Goal: Information Seeking & Learning: Learn about a topic

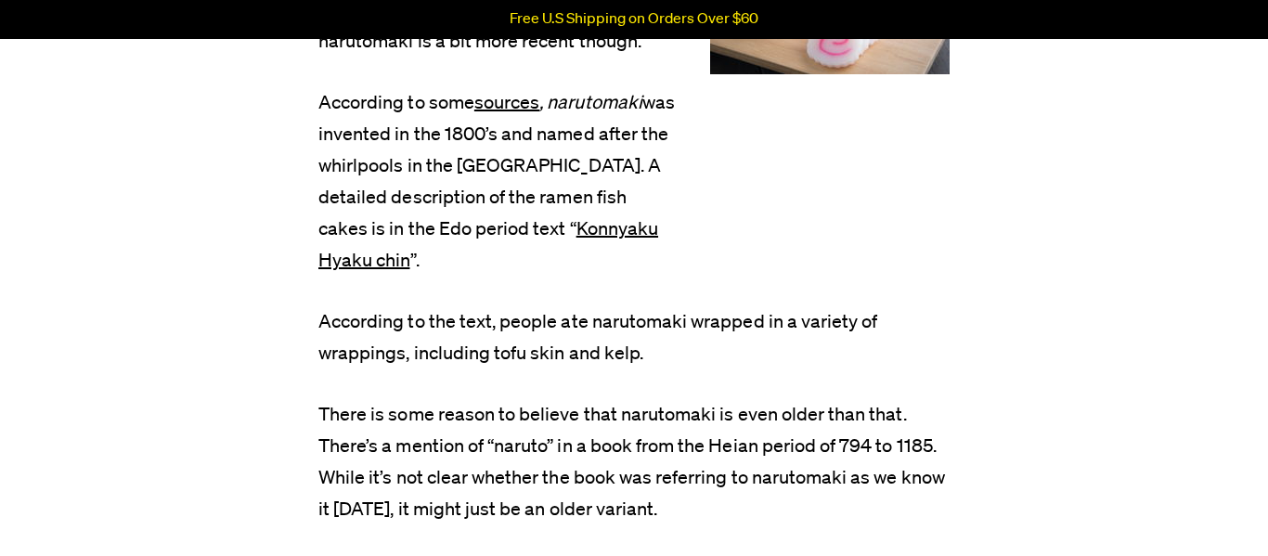
scroll to position [1373, 0]
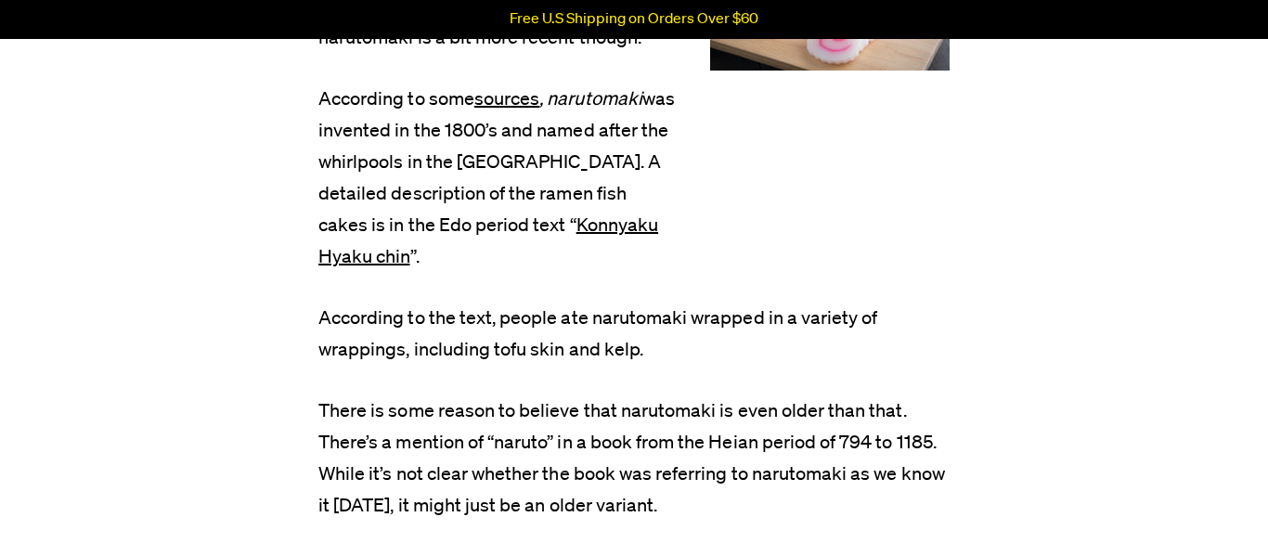
click at [626, 316] on p "According to the text, people ate narutomaki wrapped in a variety of wrappings,…" at bounding box center [633, 334] width 631 height 63
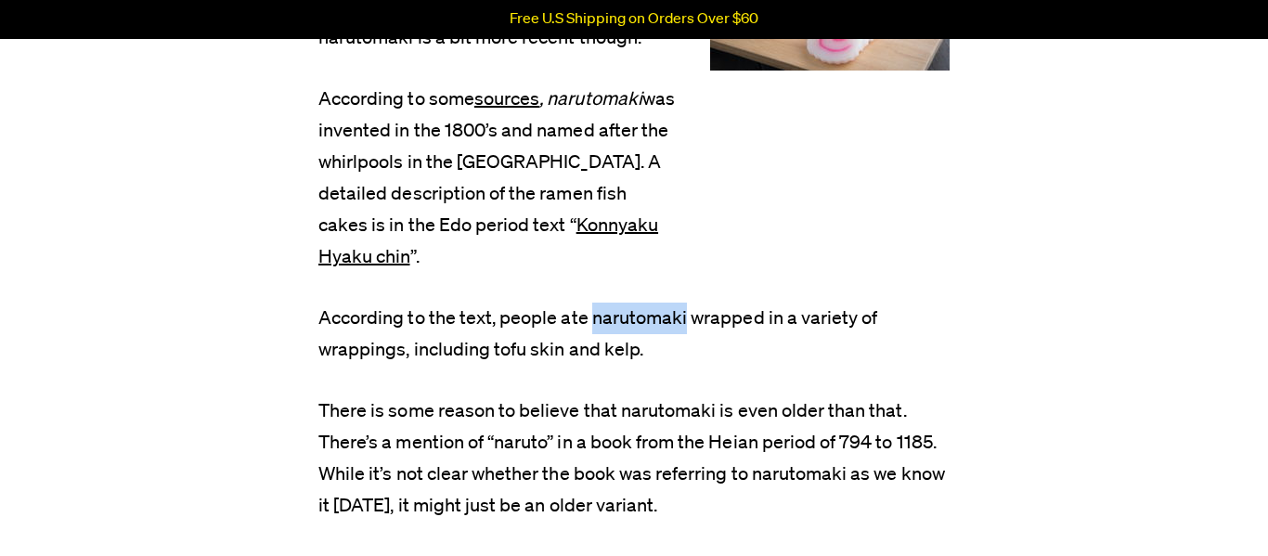
click at [626, 316] on p "According to the text, people ate narutomaki wrapped in a variety of wrappings,…" at bounding box center [633, 334] width 631 height 63
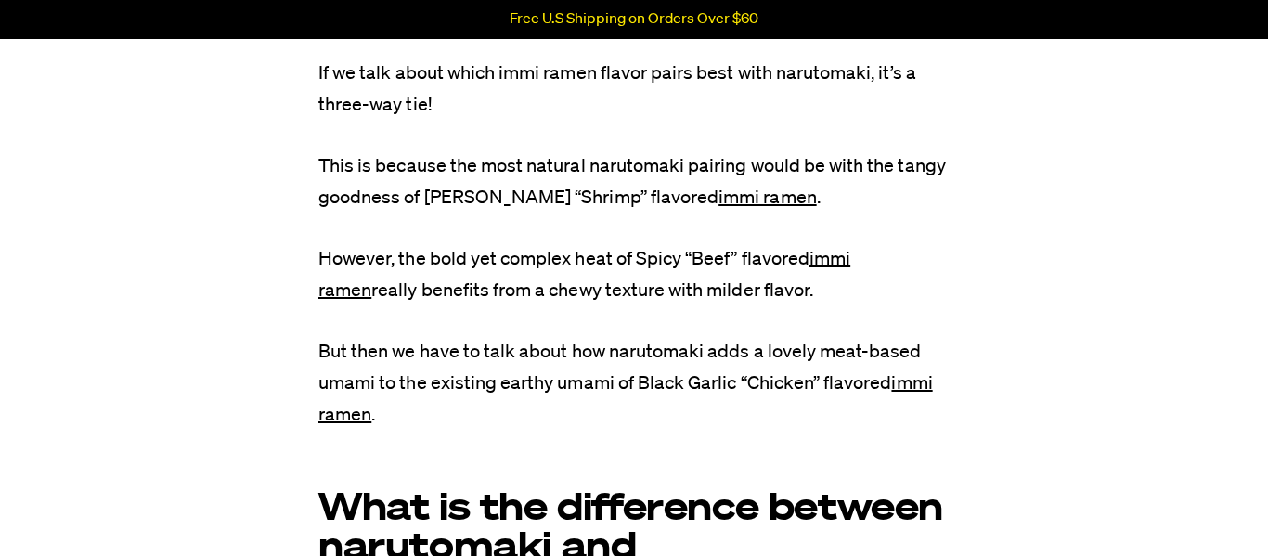
scroll to position [5308, 0]
